Goal: Navigation & Orientation: Find specific page/section

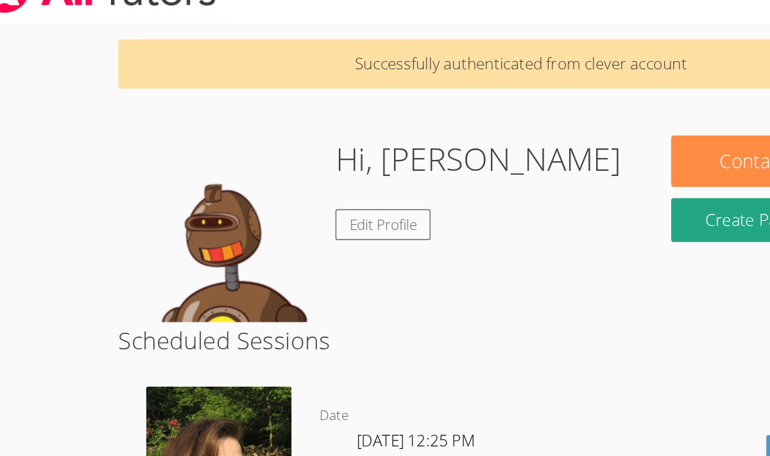
scroll to position [26, 0]
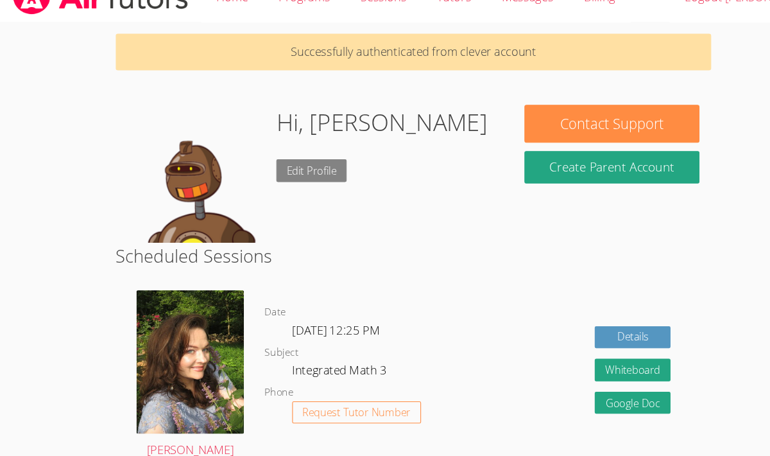
click at [293, 156] on link "Edit Profile" at bounding box center [289, 158] width 65 height 21
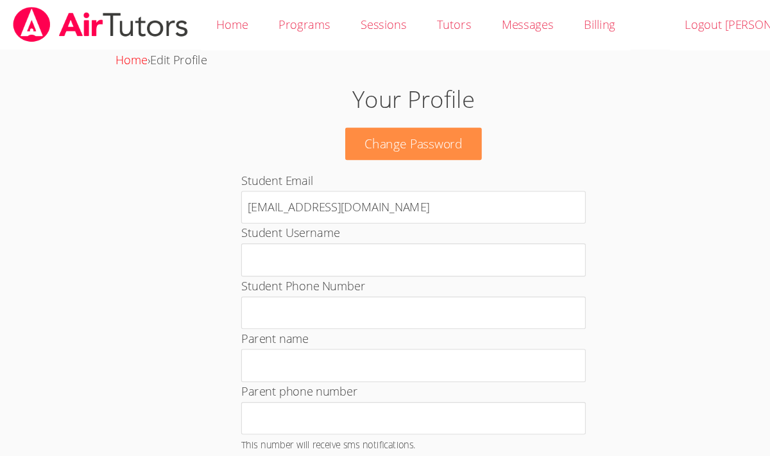
click at [118, 54] on link "Home" at bounding box center [123, 55] width 30 height 15
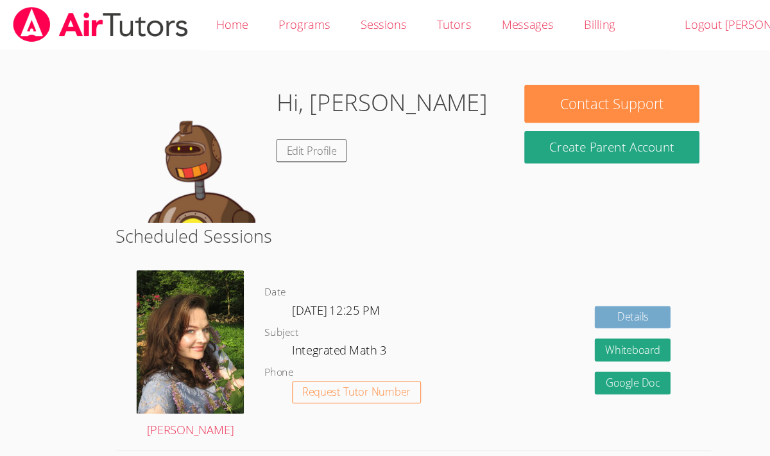
click at [592, 295] on link "Details" at bounding box center [589, 295] width 71 height 21
